Goal: Information Seeking & Learning: Check status

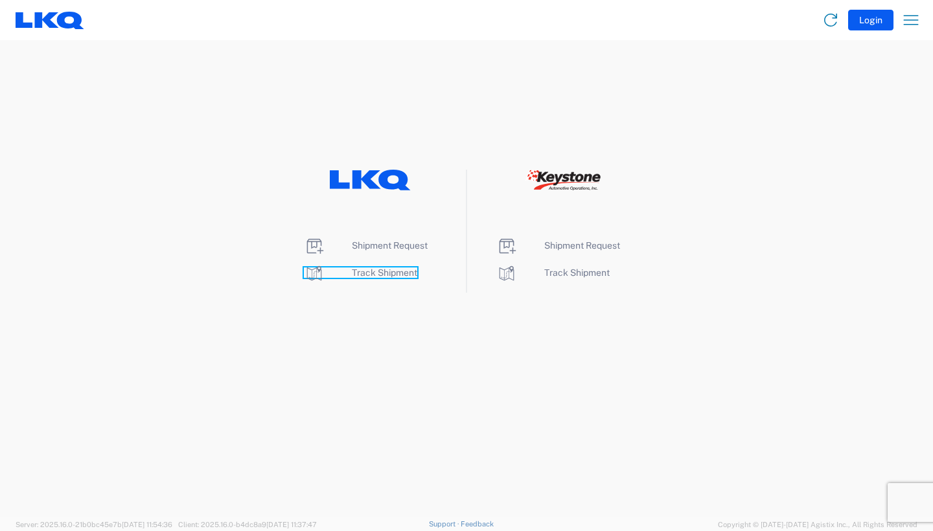
click at [413, 273] on span "Track Shipment" at bounding box center [384, 273] width 65 height 10
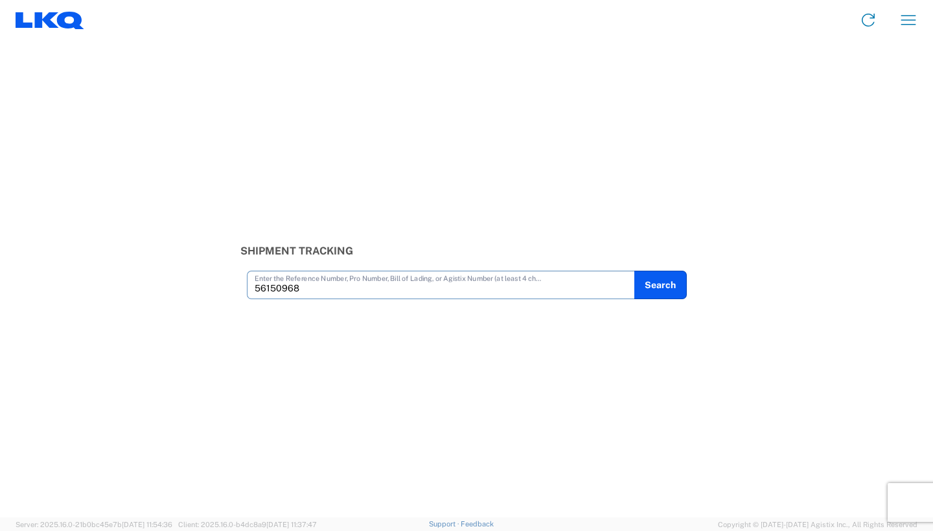
type input "56150968"
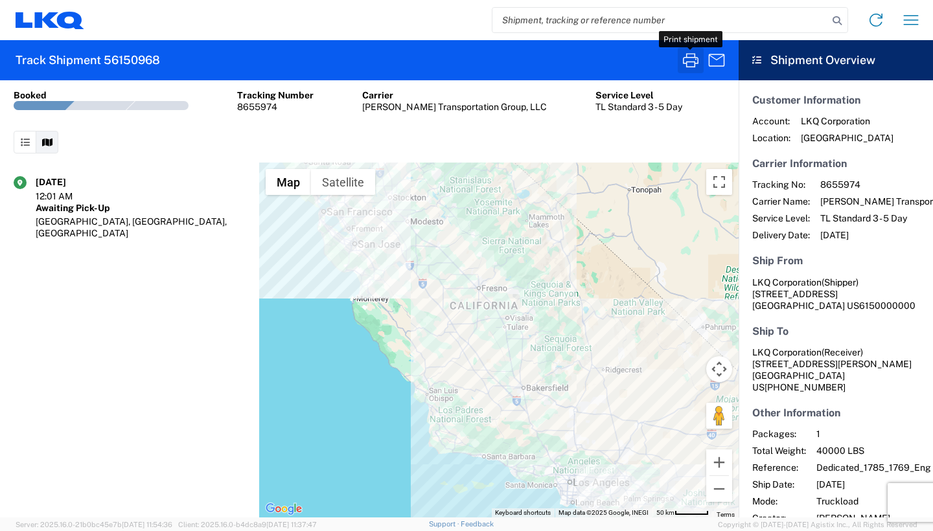
click at [690, 60] on icon "button" at bounding box center [690, 60] width 21 height 21
